Goal: Check status: Check status

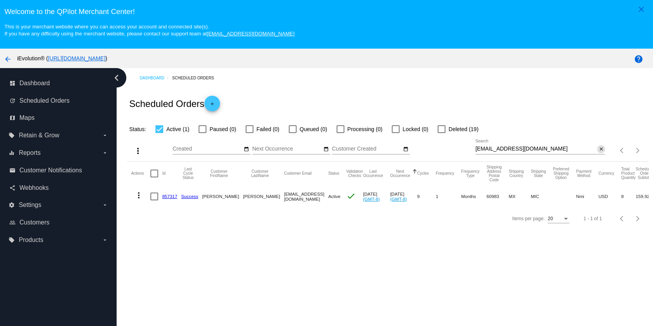
click at [599, 152] on mat-icon "close" at bounding box center [601, 149] width 5 height 6
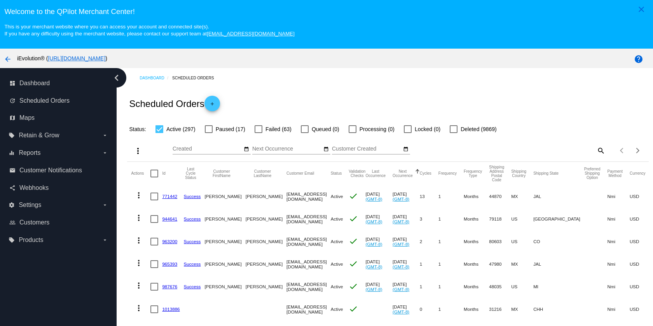
click at [596, 154] on mat-icon "search" at bounding box center [600, 150] width 9 height 12
click at [575, 152] on input "Search" at bounding box center [540, 149] width 130 height 6
paste input "[EMAIL_ADDRESS][DOMAIN_NAME]"
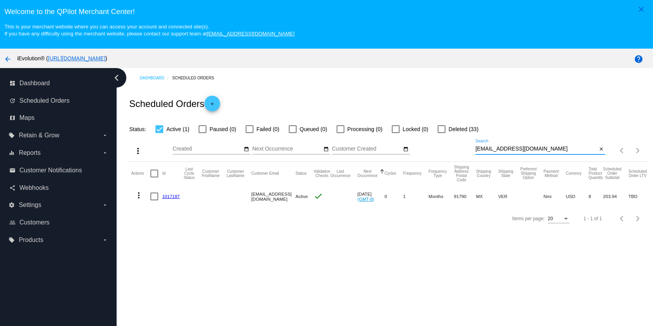
type input "[EMAIL_ADDRESS][DOMAIN_NAME]"
click at [139, 197] on mat-icon "more_vert" at bounding box center [138, 194] width 9 height 9
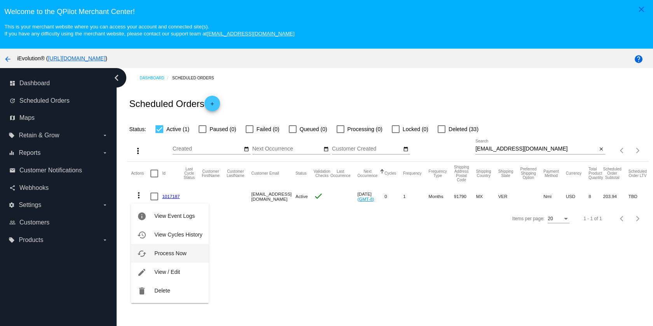
click at [171, 254] on span "Process Now" at bounding box center [170, 253] width 32 height 6
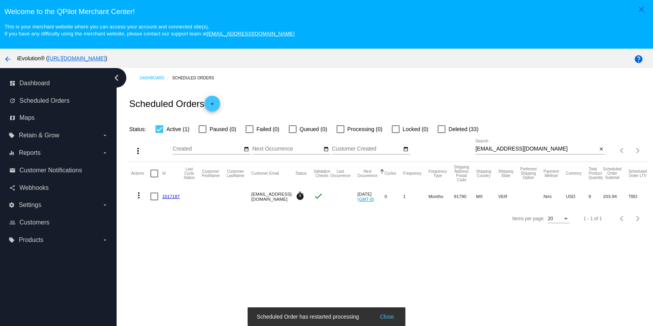
click at [173, 198] on link "1017187" at bounding box center [170, 196] width 17 height 5
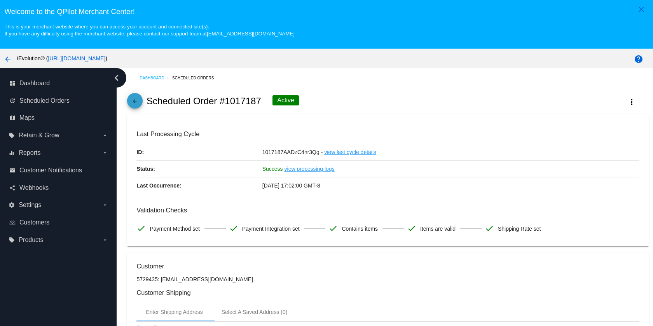
click at [135, 98] on span "arrow_back" at bounding box center [134, 102] width 9 height 19
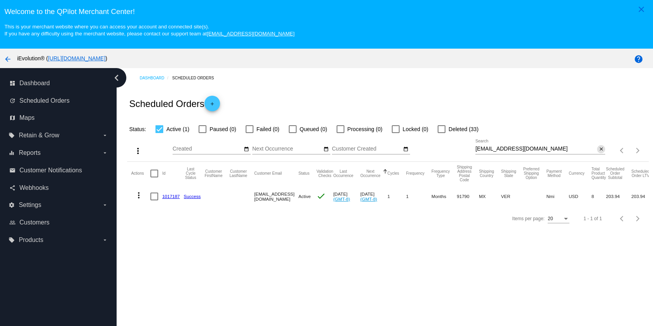
click at [599, 152] on button "close" at bounding box center [601, 149] width 8 height 8
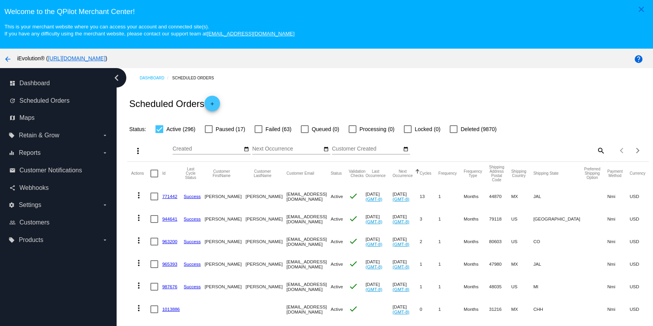
click at [596, 152] on mat-icon "search" at bounding box center [600, 150] width 9 height 12
click at [563, 151] on input "Search" at bounding box center [540, 149] width 130 height 6
paste input "[EMAIL_ADDRESS][PERSON_NAME][DOMAIN_NAME]"
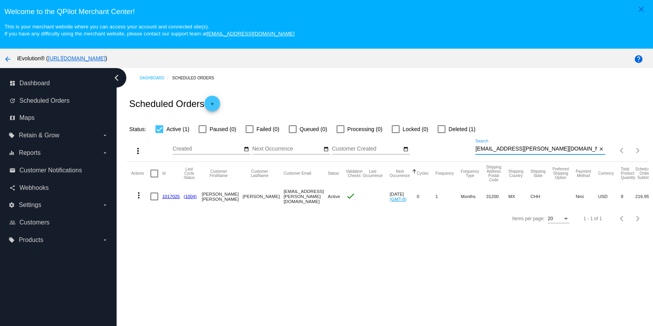
type input "[EMAIL_ADDRESS][PERSON_NAME][DOMAIN_NAME]"
click at [139, 197] on mat-icon "more_vert" at bounding box center [138, 194] width 9 height 9
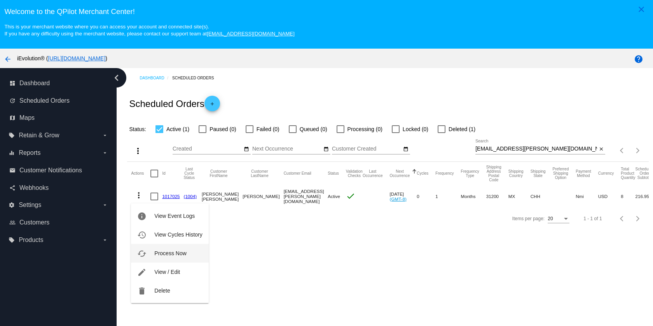
click at [162, 251] on span "Process Now" at bounding box center [170, 253] width 32 height 6
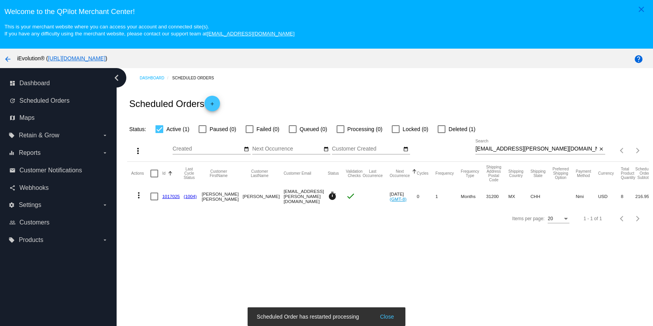
click at [173, 195] on link "1017025" at bounding box center [170, 196] width 17 height 5
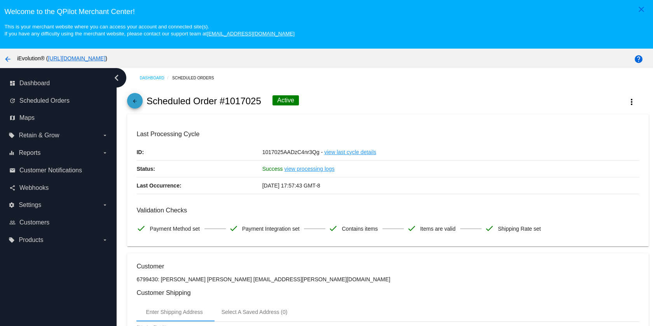
click at [132, 112] on span "arrow_back" at bounding box center [134, 102] width 9 height 19
